Goal: Task Accomplishment & Management: Use online tool/utility

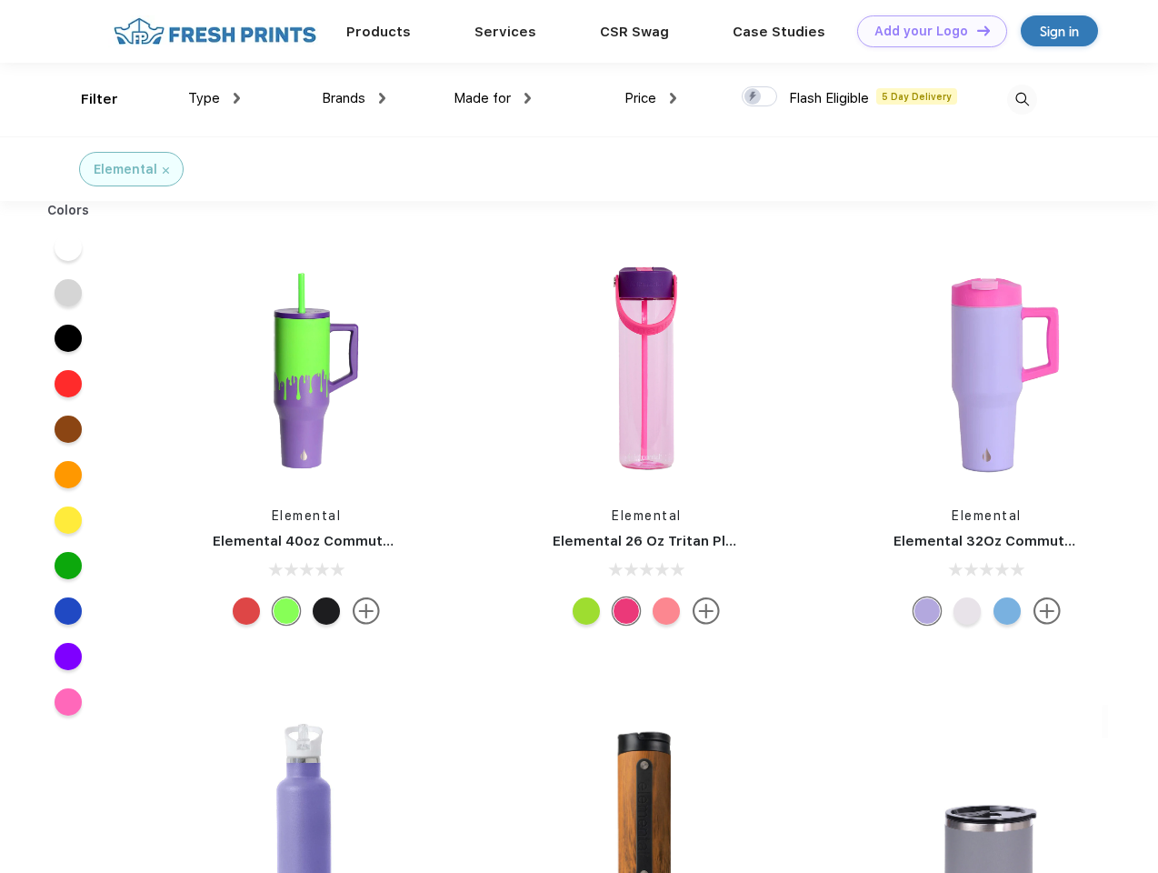
scroll to position [1, 0]
click at [925, 31] on link "Add your Logo Design Tool" at bounding box center [932, 31] width 150 height 32
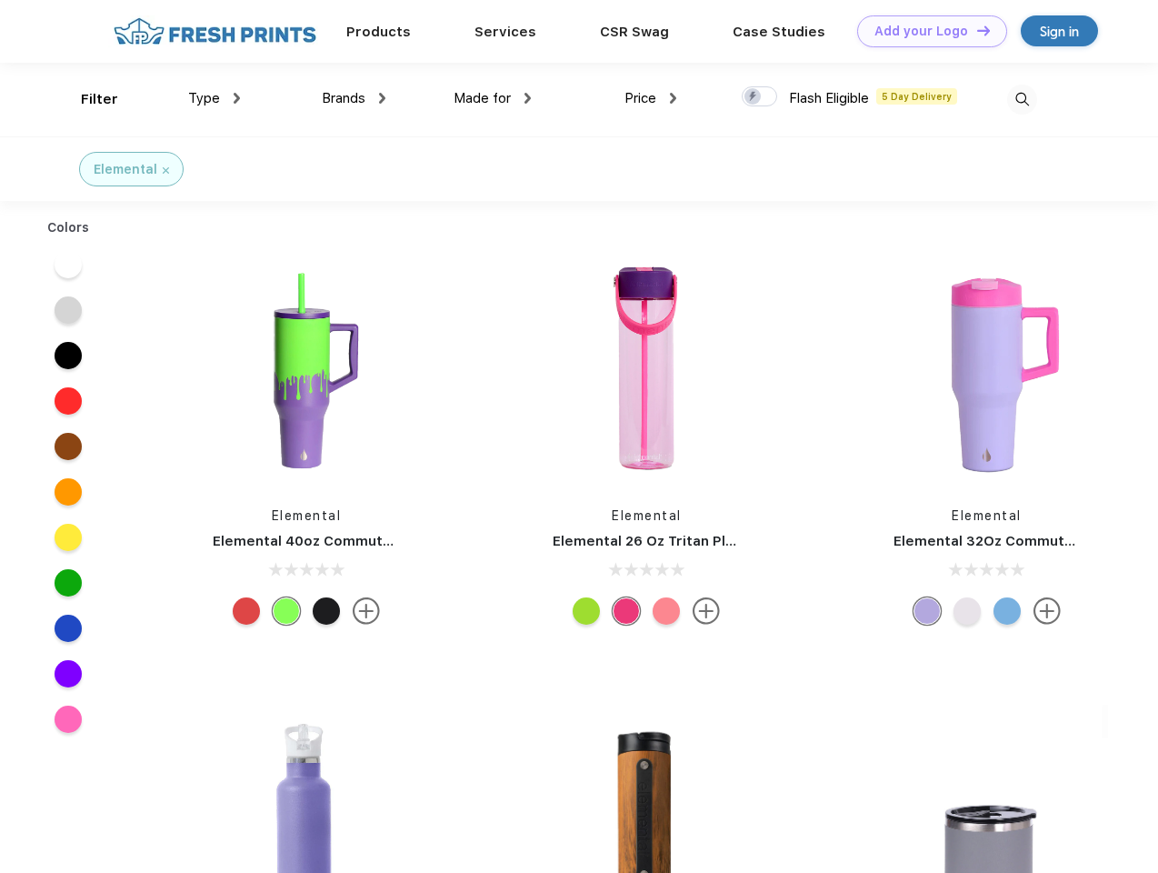
click at [0, 0] on div "Design Tool" at bounding box center [0, 0] width 0 height 0
click at [975, 30] on link "Add your Logo Design Tool" at bounding box center [932, 31] width 150 height 32
click at [87, 99] on div "Filter" at bounding box center [99, 99] width 37 height 21
click at [214, 98] on span "Type" at bounding box center [204, 98] width 32 height 16
click at [354, 98] on span "Brands" at bounding box center [344, 98] width 44 height 16
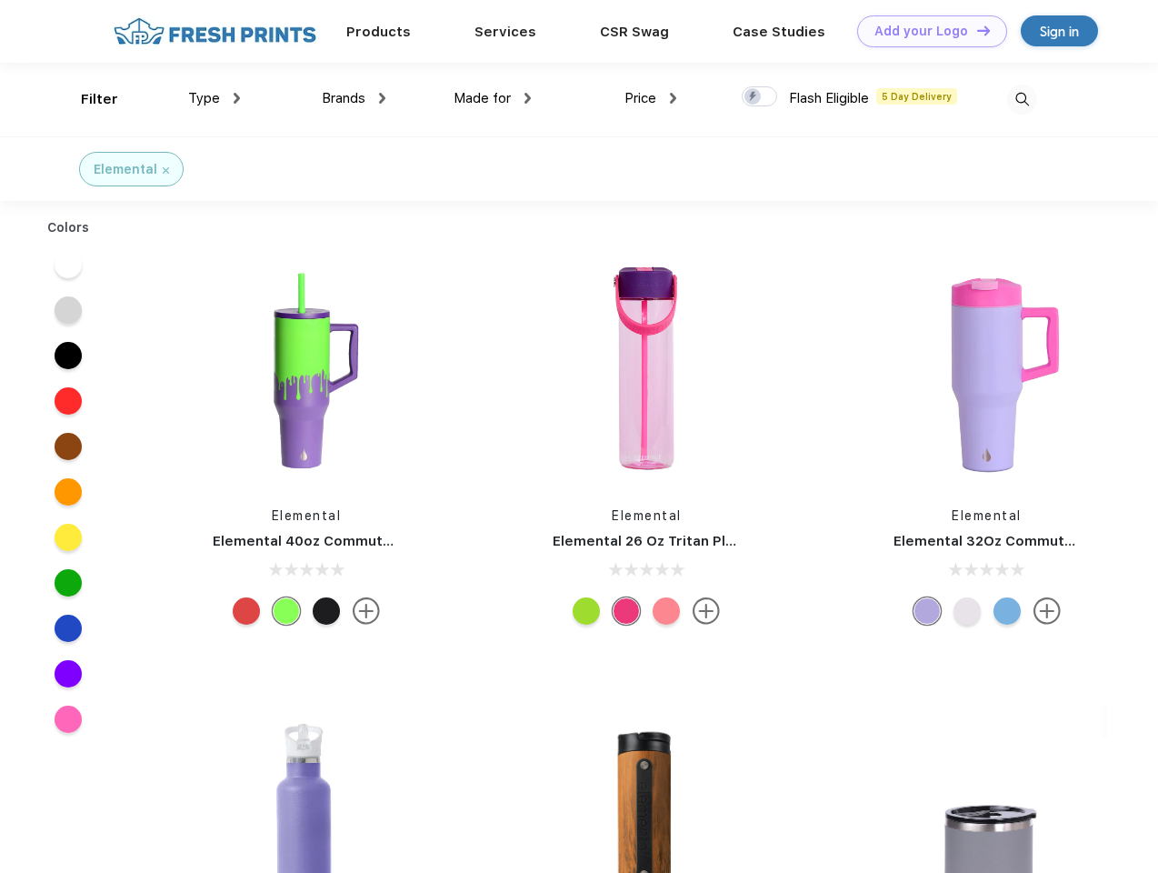
click at [493, 98] on span "Made for" at bounding box center [482, 98] width 57 height 16
click at [651, 98] on span "Price" at bounding box center [640, 98] width 32 height 16
click at [760, 97] on div at bounding box center [759, 96] width 35 height 20
click at [753, 97] on input "checkbox" at bounding box center [748, 91] width 12 height 12
click at [1022, 99] on img at bounding box center [1022, 100] width 30 height 30
